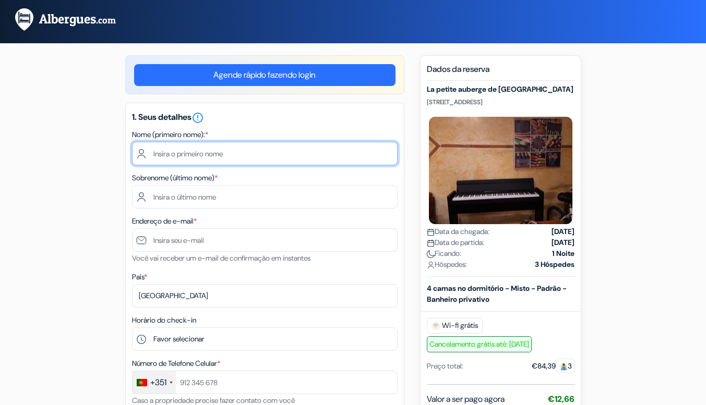
click at [214, 156] on input "text" at bounding box center [265, 153] width 266 height 23
type input "Vitor"
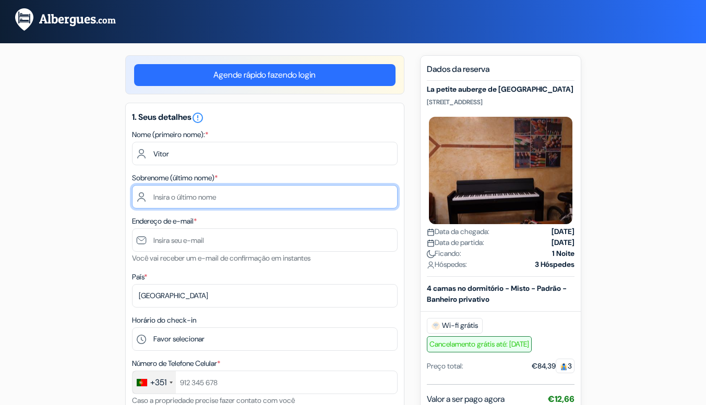
click at [184, 199] on input "text" at bounding box center [265, 196] width 266 height 23
type input "Freitas"
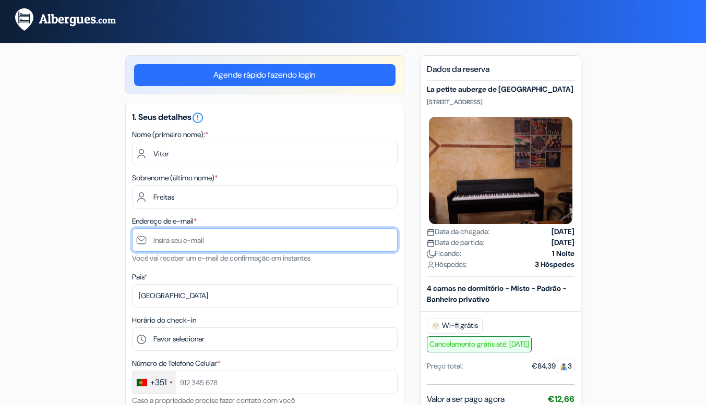
click at [174, 244] on input "text" at bounding box center [265, 240] width 266 height 23
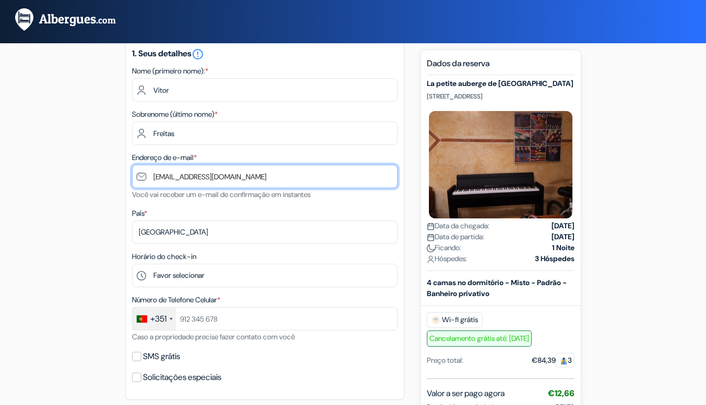
scroll to position [86, 0]
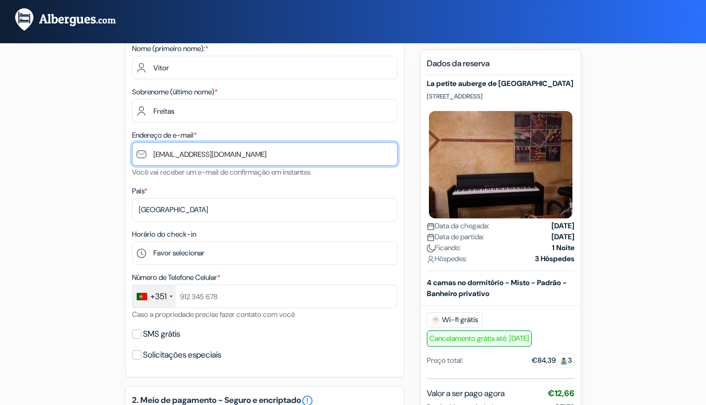
type input "[EMAIL_ADDRESS][DOMAIN_NAME]"
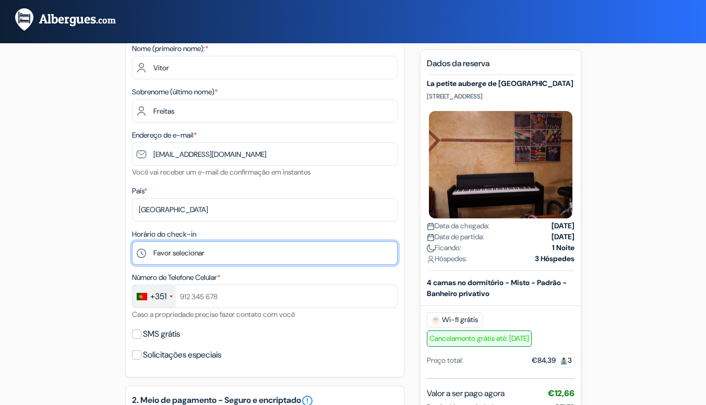
click at [218, 248] on select "Favor selecionar 1:00 2:00 3:00 4:00 5:00 6:00 7:00 8:00 9:00 10:00 11:00 12:00…" at bounding box center [265, 253] width 266 height 23
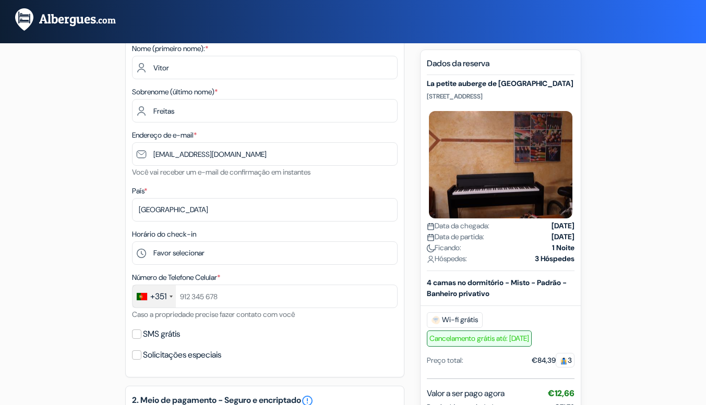
click at [79, 274] on div "add_box La petite auberge de [GEOGRAPHIC_DATA] [STREET_ADDRESS] Dados da propri…" at bounding box center [353, 396] width 595 height 854
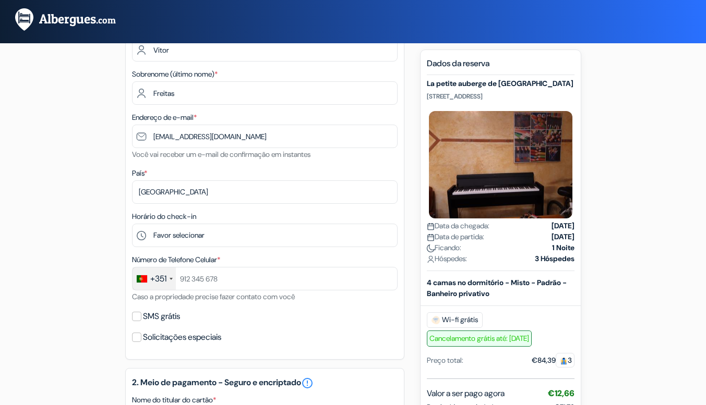
scroll to position [104, 0]
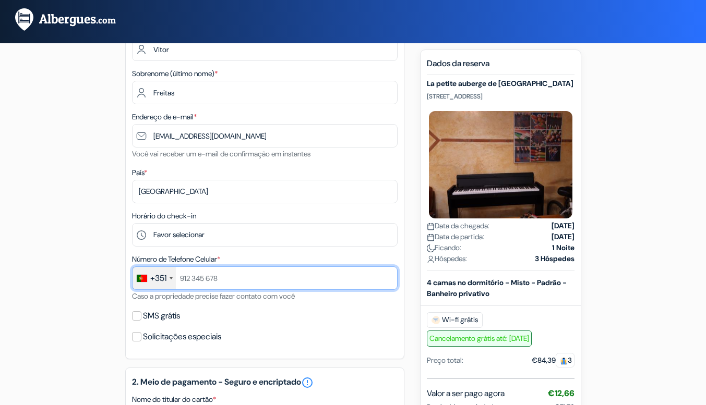
click at [200, 280] on input "text" at bounding box center [265, 278] width 266 height 23
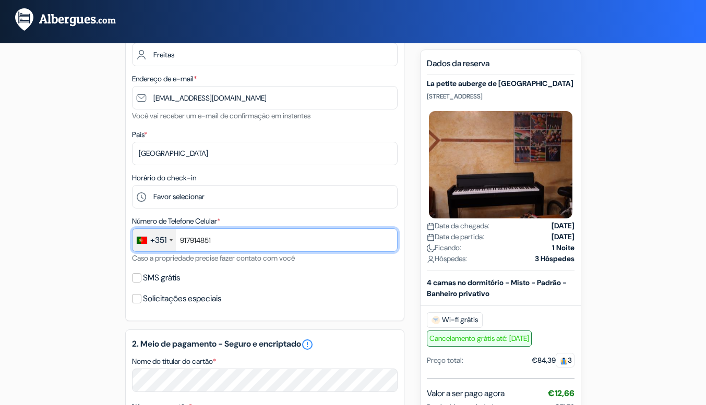
scroll to position [145, 0]
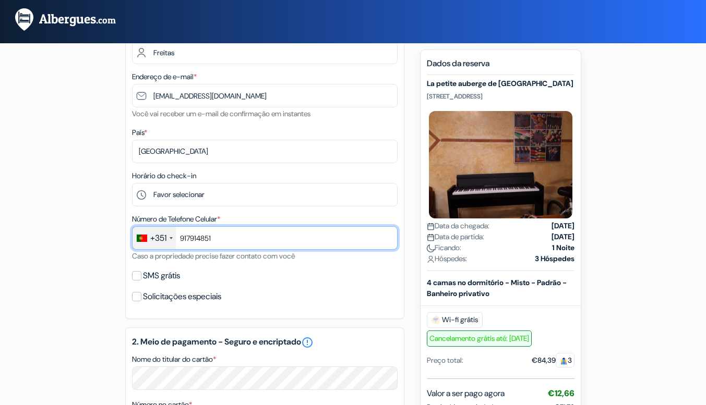
type input "917914851"
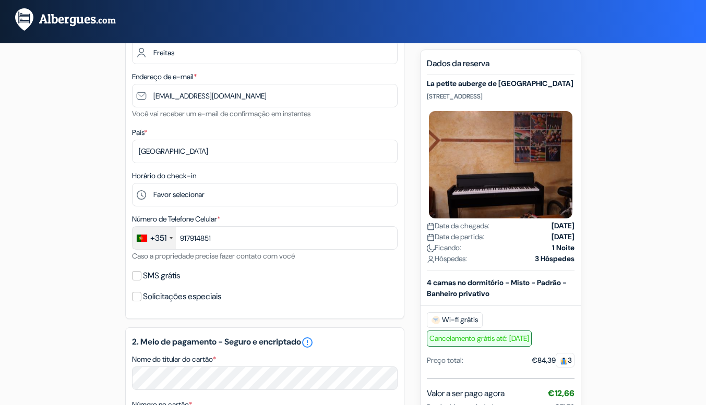
click at [92, 295] on div "add_box La petite auberge de [GEOGRAPHIC_DATA] [STREET_ADDRESS] Dados da propri…" at bounding box center [353, 338] width 595 height 854
click at [136, 278] on input "SMS grátis" at bounding box center [136, 275] width 9 height 9
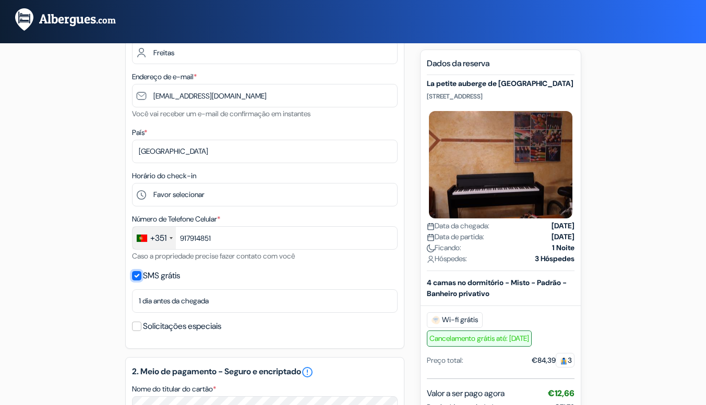
click at [136, 278] on input "SMS grátis" at bounding box center [136, 275] width 9 height 9
checkbox input "false"
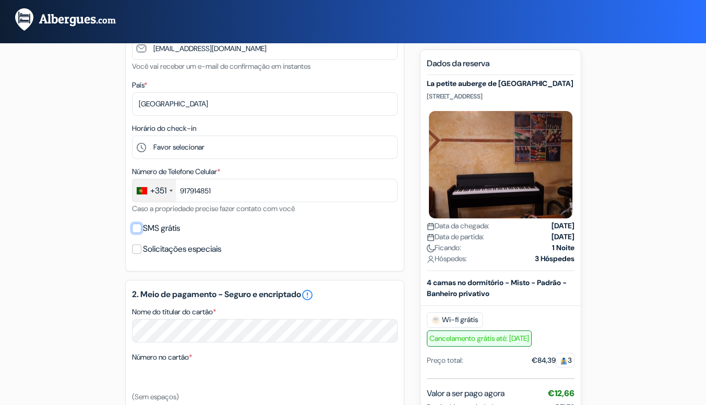
scroll to position [195, 0]
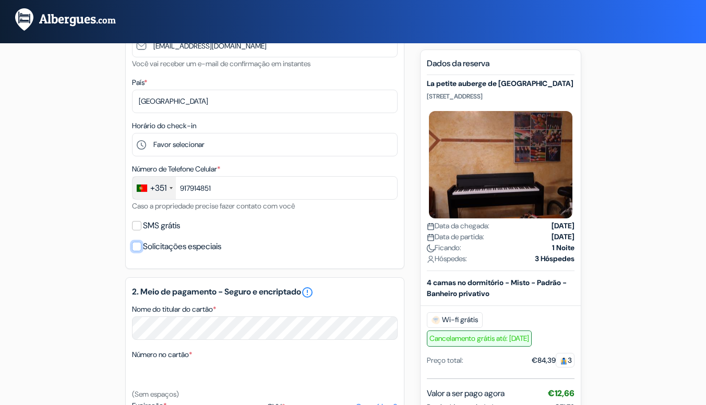
click at [136, 251] on input "Solicitações especiais" at bounding box center [136, 246] width 9 height 9
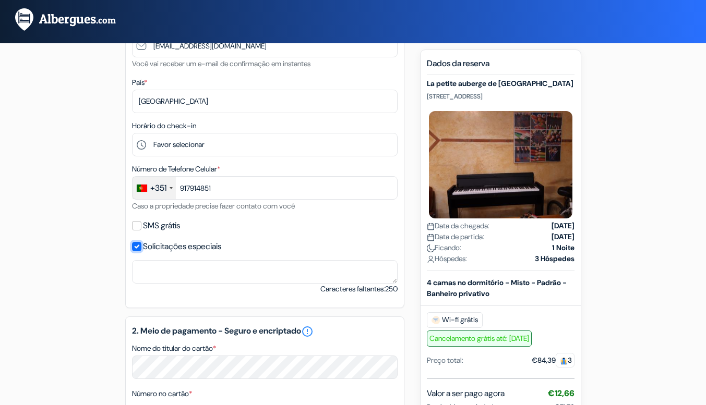
click at [136, 251] on input "Solicitações especiais" at bounding box center [136, 246] width 9 height 9
checkbox input "false"
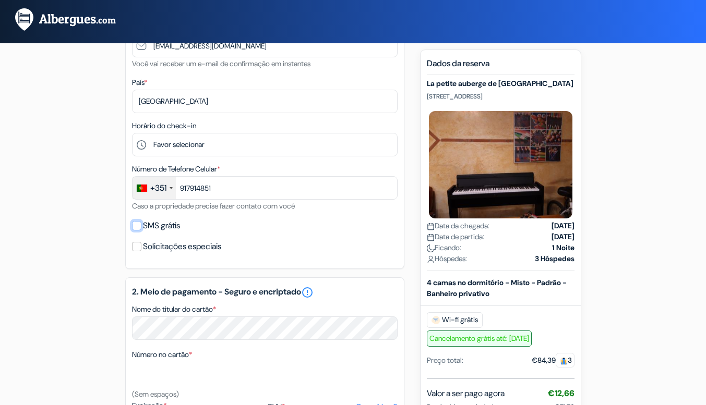
click at [135, 226] on input "SMS grátis" at bounding box center [136, 225] width 9 height 9
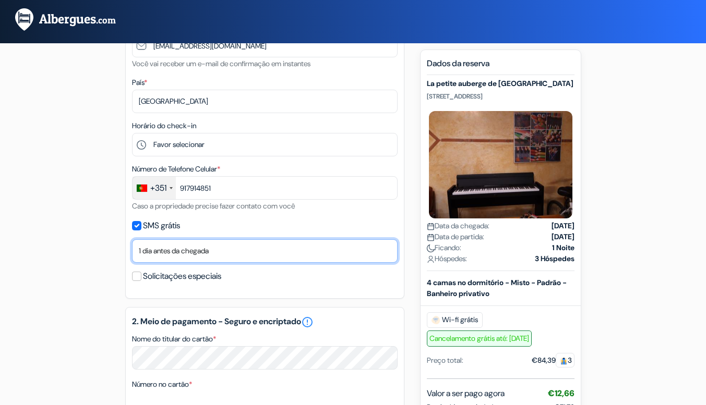
click at [158, 253] on select "Não, obrigado Enviar agora Dia da chegada 1 dia antes da chegada 2 dias antes d…" at bounding box center [265, 251] width 266 height 23
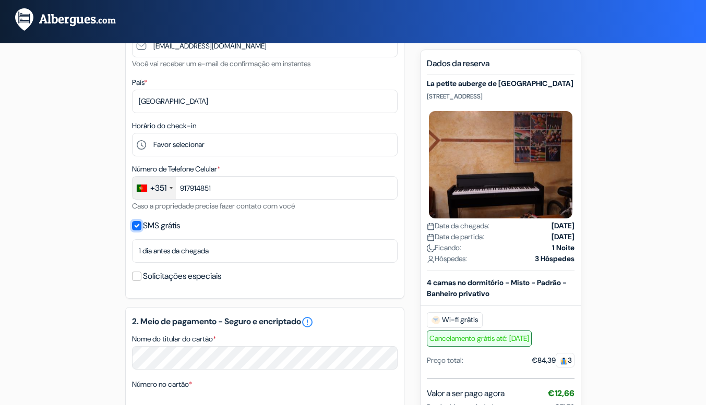
click at [140, 225] on input "SMS grátis" at bounding box center [136, 225] width 9 height 9
checkbox input "false"
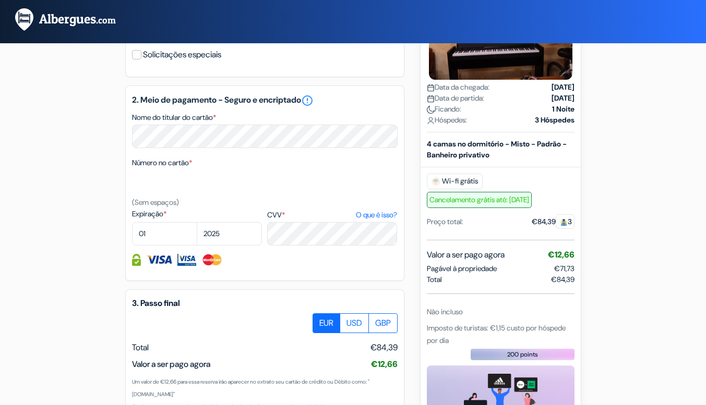
scroll to position [386, 0]
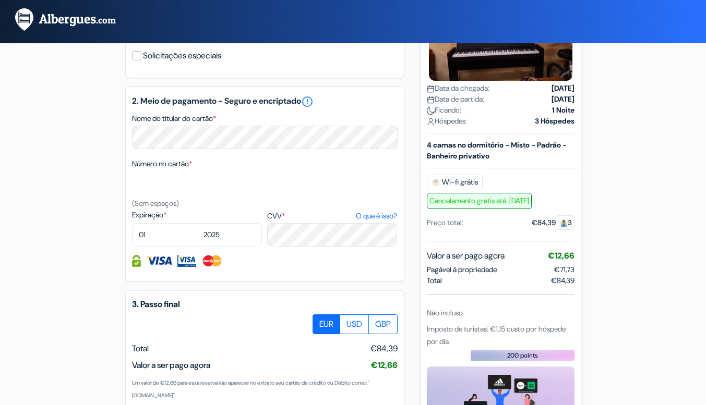
click at [200, 163] on div "Número no cartão * (Sem espaços)" at bounding box center [265, 184] width 266 height 52
click at [166, 233] on select "01 02 03 04 05 06 07 08 09 10 11 12" at bounding box center [164, 234] width 65 height 23
select select "03"
click at [132, 225] on select "01 02 03 04 05 06 07 08 09 10 11 12" at bounding box center [164, 234] width 65 height 23
click at [235, 236] on select "2025 2026 2027 2028 2029 2030 2031 2032 2033 2034 2035 2036 2037 2038 2039 2040…" at bounding box center [229, 234] width 65 height 23
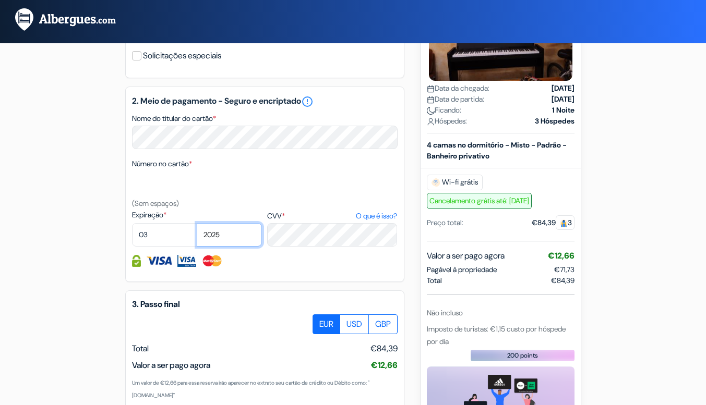
select select "2030"
click at [197, 225] on select "2025 2026 2027 2028 2029 2030 2031 2032 2033 2034 2035 2036 2037 2038 2039 2040…" at bounding box center [229, 234] width 65 height 23
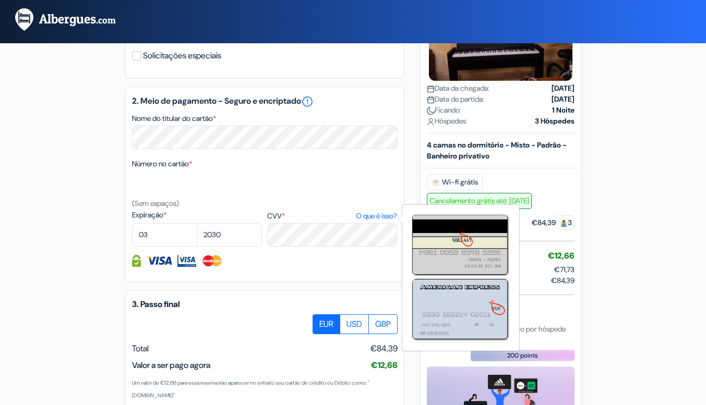
click at [379, 218] on link "O que é isso?" at bounding box center [376, 216] width 41 height 11
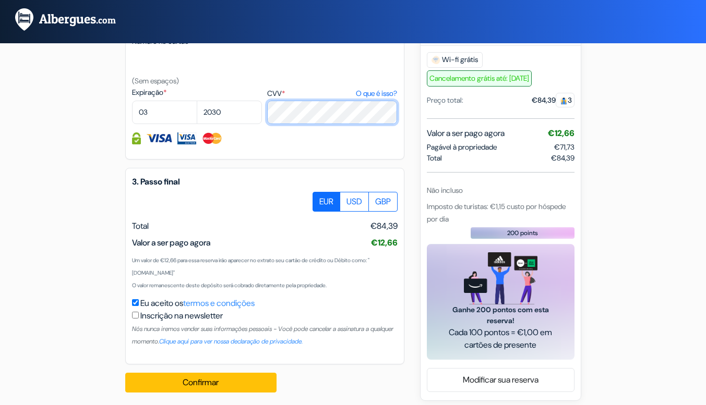
scroll to position [517, 0]
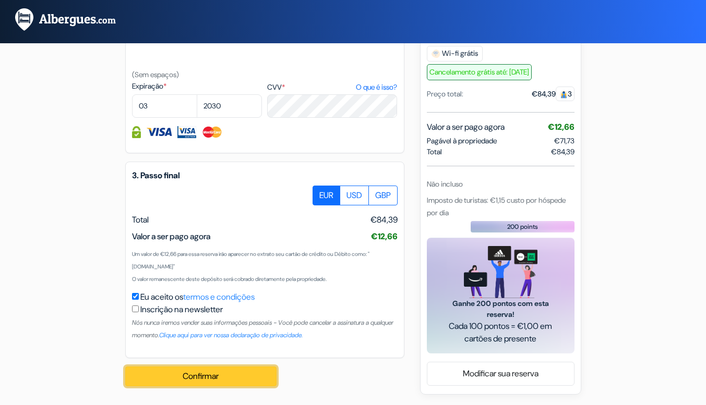
click at [208, 377] on button "Confirmar Loading..." at bounding box center [200, 377] width 151 height 20
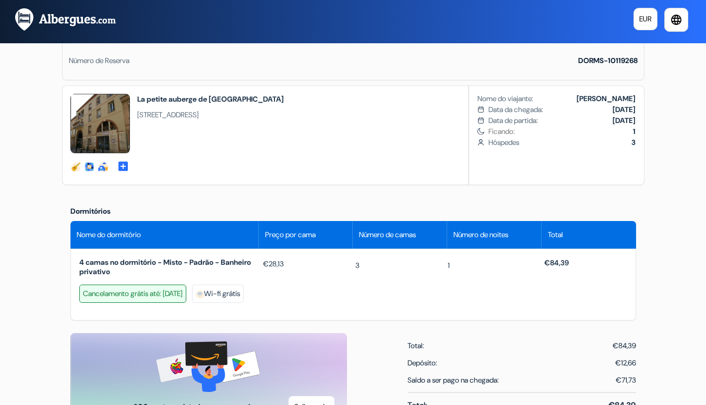
scroll to position [243, 0]
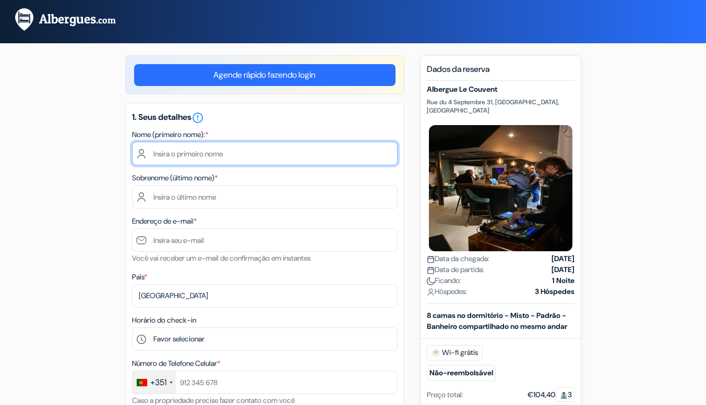
click at [245, 161] on input "text" at bounding box center [265, 153] width 266 height 23
type input "Vitor"
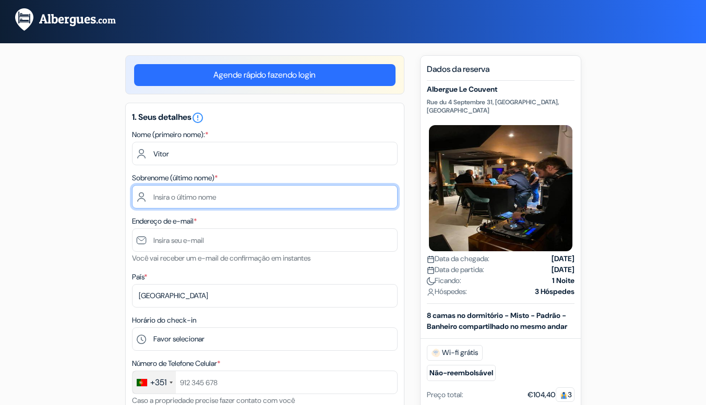
click at [158, 193] on input "text" at bounding box center [265, 196] width 266 height 23
type input "Freitas"
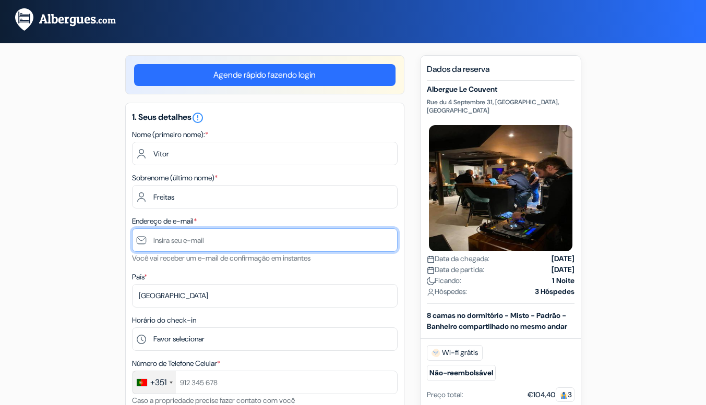
click at [189, 244] on input "text" at bounding box center [265, 240] width 266 height 23
type input "[EMAIL_ADDRESS][DOMAIN_NAME]"
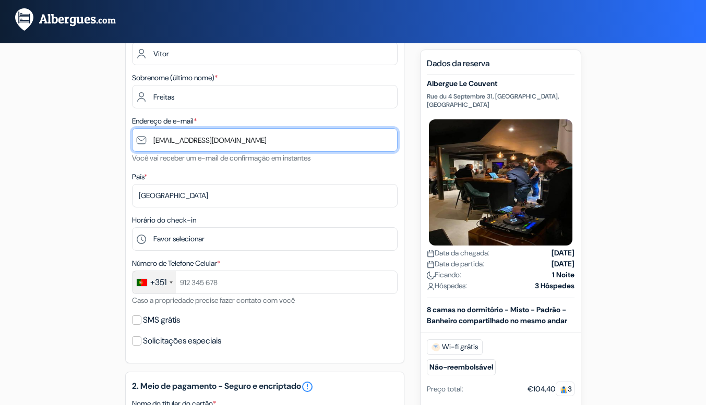
scroll to position [101, 0]
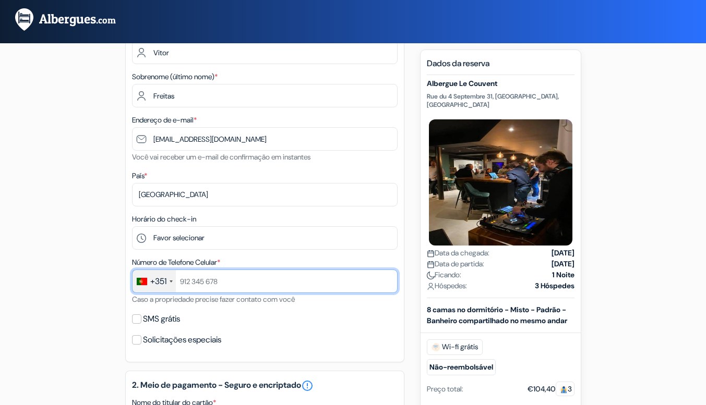
click at [199, 286] on input "text" at bounding box center [265, 281] width 266 height 23
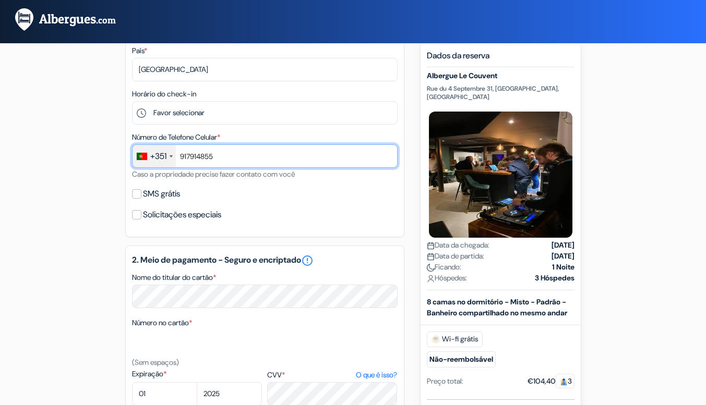
scroll to position [243, 0]
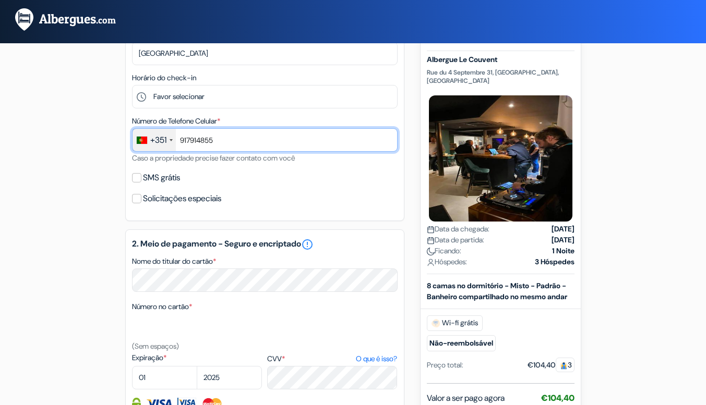
type input "917914855"
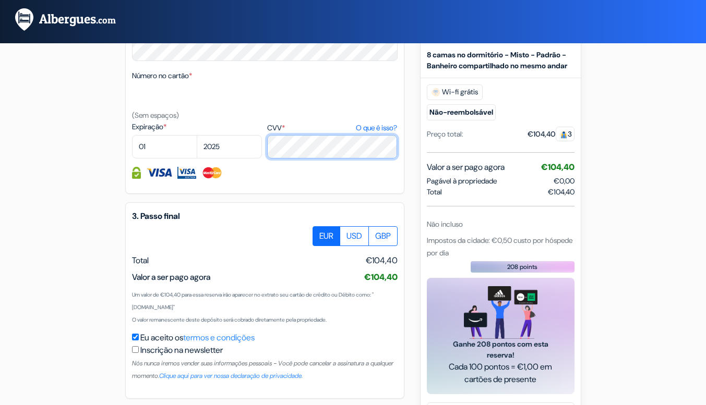
scroll to position [517, 0]
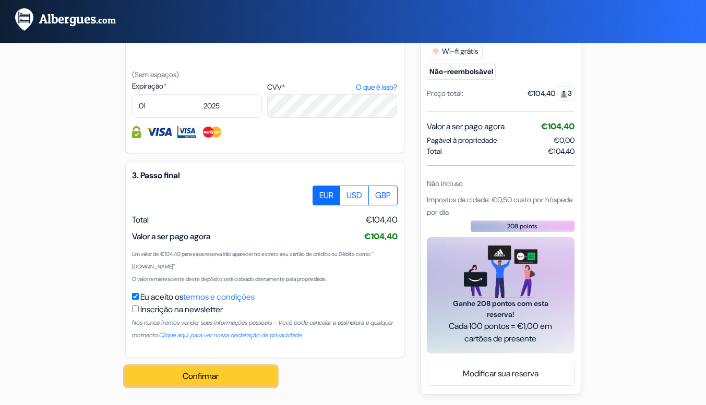
click at [210, 379] on button "Confirmar Loading..." at bounding box center [200, 377] width 151 height 20
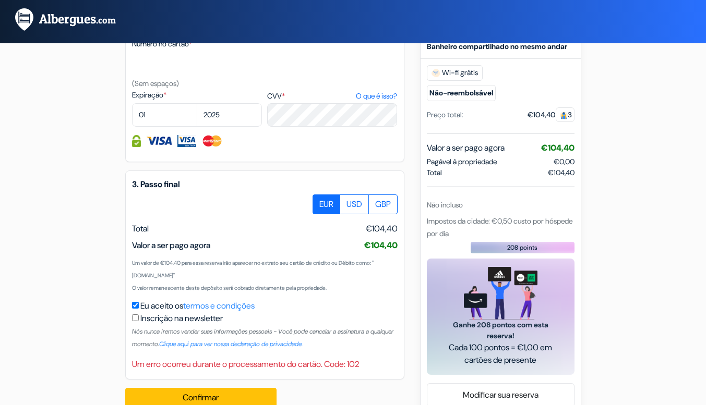
scroll to position [505, 0]
click at [172, 118] on select "01 02 03 04 05 06 07 08 09 10 11 12" at bounding box center [164, 115] width 65 height 23
select select "03"
click at [132, 106] on select "01 02 03 04 05 06 07 08 09 10 11 12" at bounding box center [164, 115] width 65 height 23
click at [237, 123] on select "2025 2026 2027 2028 2029 2030 2031 2032 2033 2034 2035 2036 2037 2038 2039 2040…" at bounding box center [229, 115] width 65 height 23
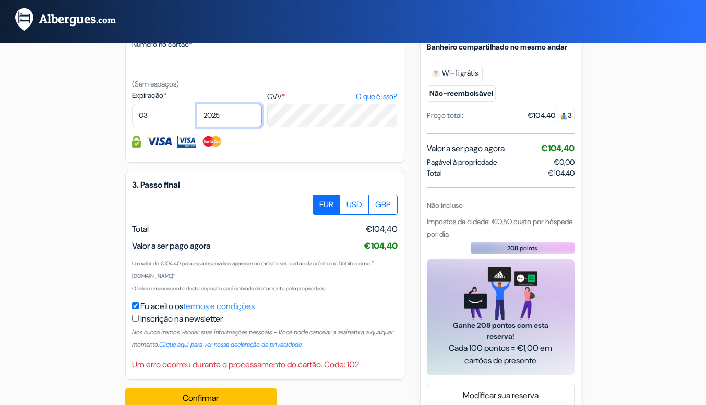
select select "2030"
click at [197, 106] on select "2025 2026 2027 2028 2029 2030 2031 2032 2033 2034 2035 2036 2037 2038 2039 2040…" at bounding box center [229, 115] width 65 height 23
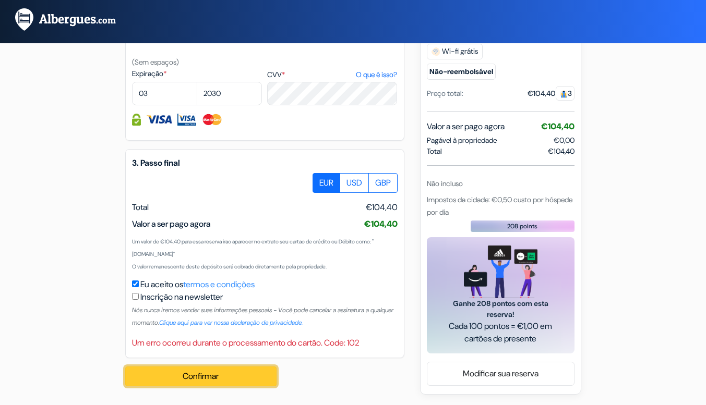
click at [183, 381] on button "Confirmar Loading..." at bounding box center [200, 377] width 151 height 20
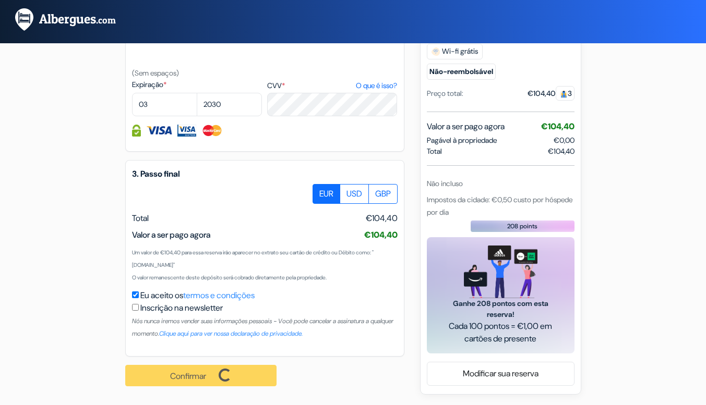
scroll to position [518, 0]
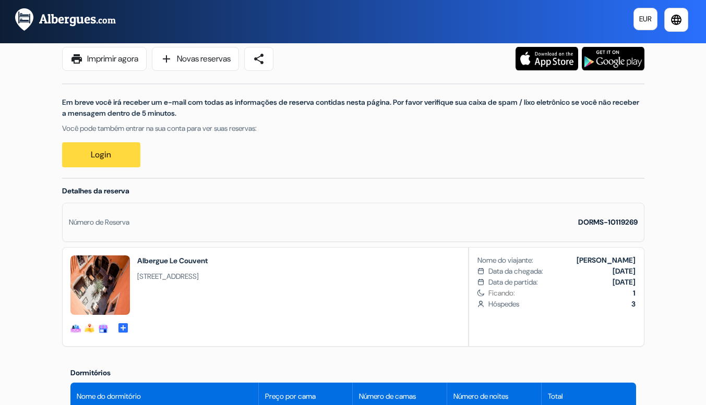
scroll to position [82, 0]
